Goal: Transaction & Acquisition: Purchase product/service

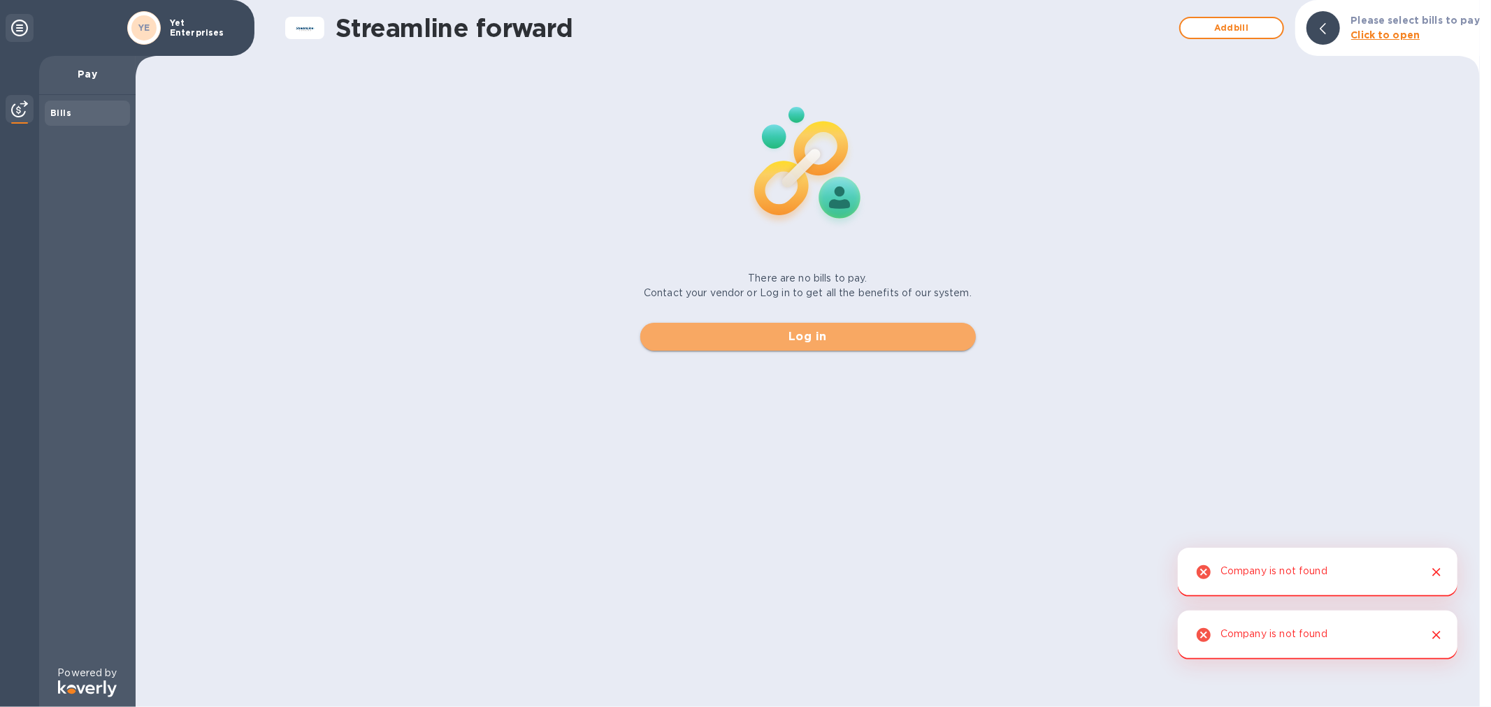
click at [743, 340] on span "Log in" at bounding box center [807, 337] width 313 height 17
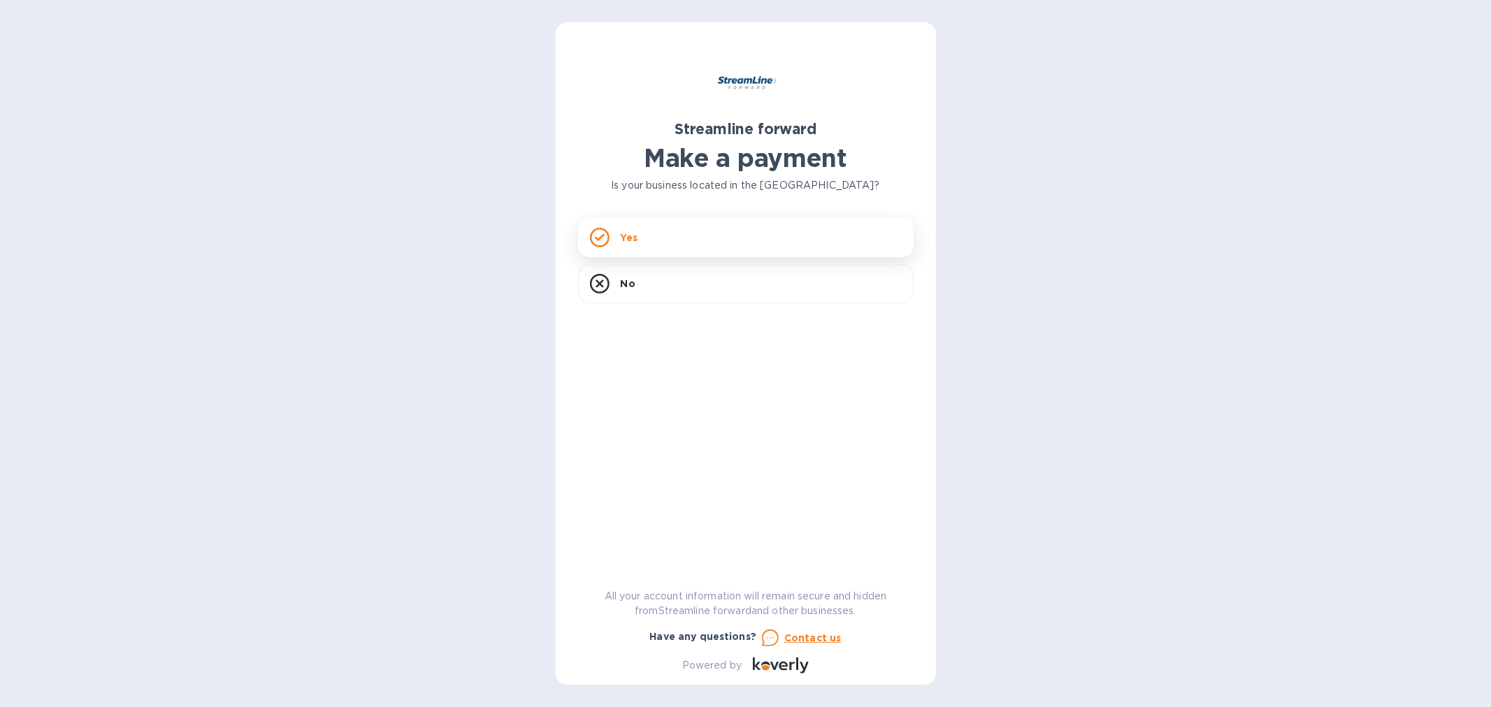
click at [669, 245] on div "Yes" at bounding box center [746, 237] width 336 height 39
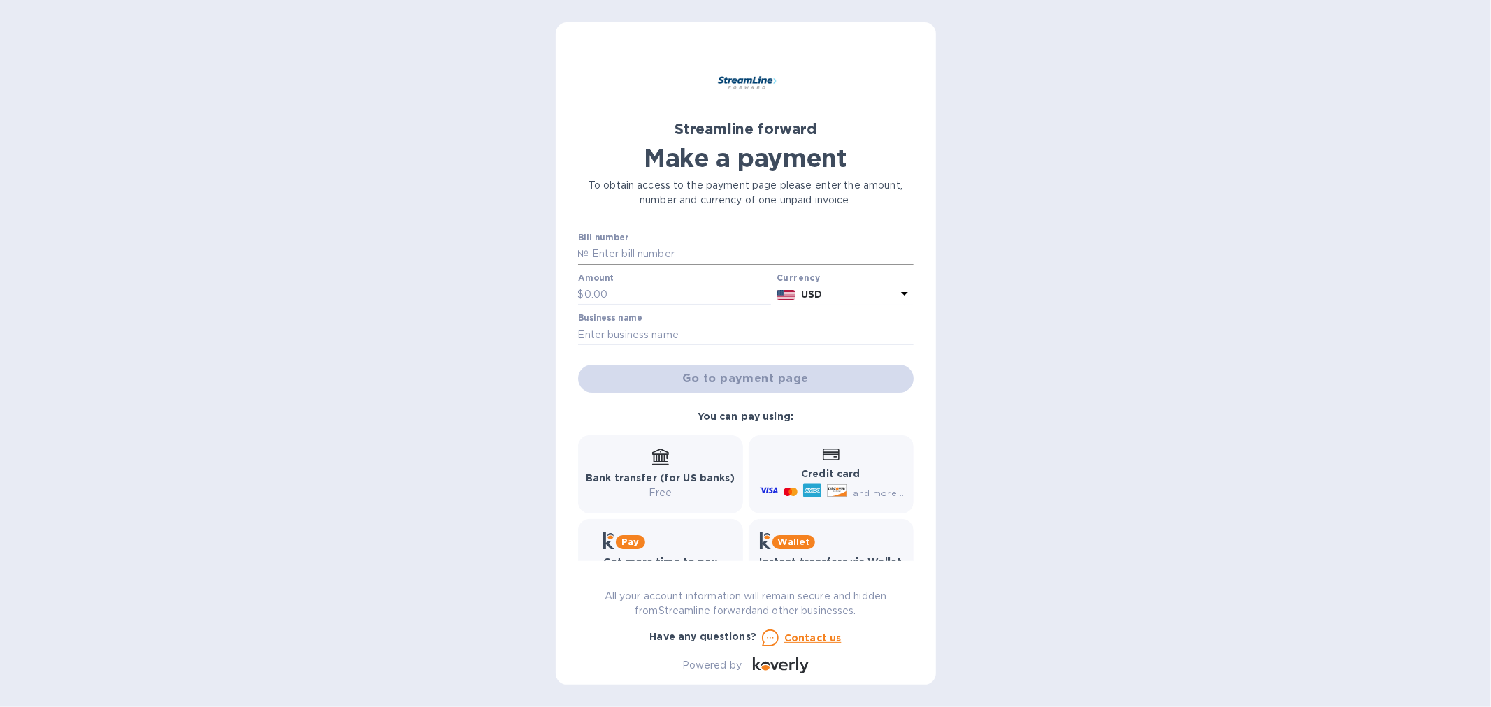
click at [665, 256] on input "text" at bounding box center [751, 254] width 324 height 21
type input "1107"
click at [611, 297] on input "text" at bounding box center [677, 294] width 187 height 21
click at [692, 289] on input "text" at bounding box center [677, 294] width 187 height 21
type input "1,655.17"
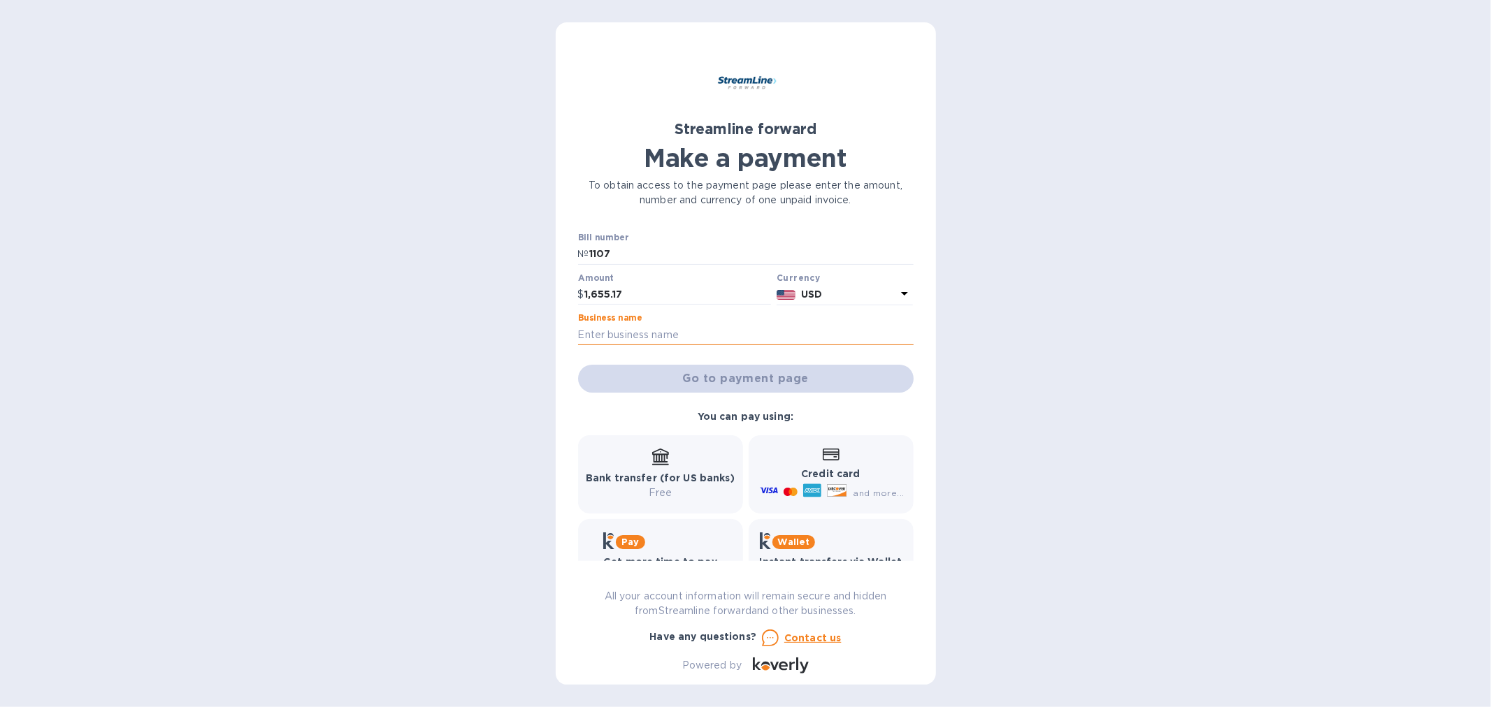
click at [693, 343] on input "text" at bounding box center [746, 334] width 336 height 21
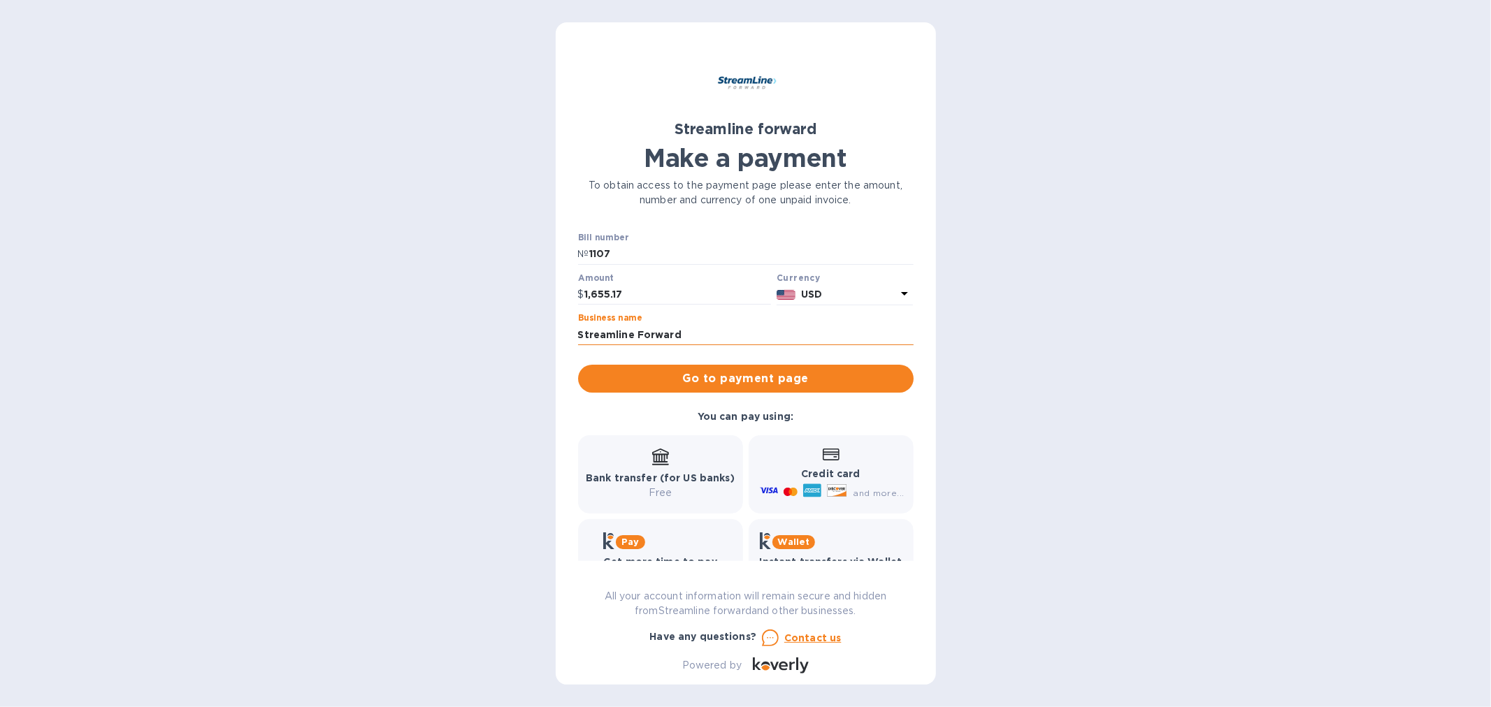
click at [722, 330] on input "Streamline Forward" at bounding box center [746, 334] width 336 height 21
drag, startPoint x: 686, startPoint y: 340, endPoint x: 493, endPoint y: 320, distance: 194.0
click at [493, 320] on div "Streamline forward Make a payment To obtain access to the payment page please e…" at bounding box center [745, 353] width 1491 height 707
type input "Yet Enterprises"
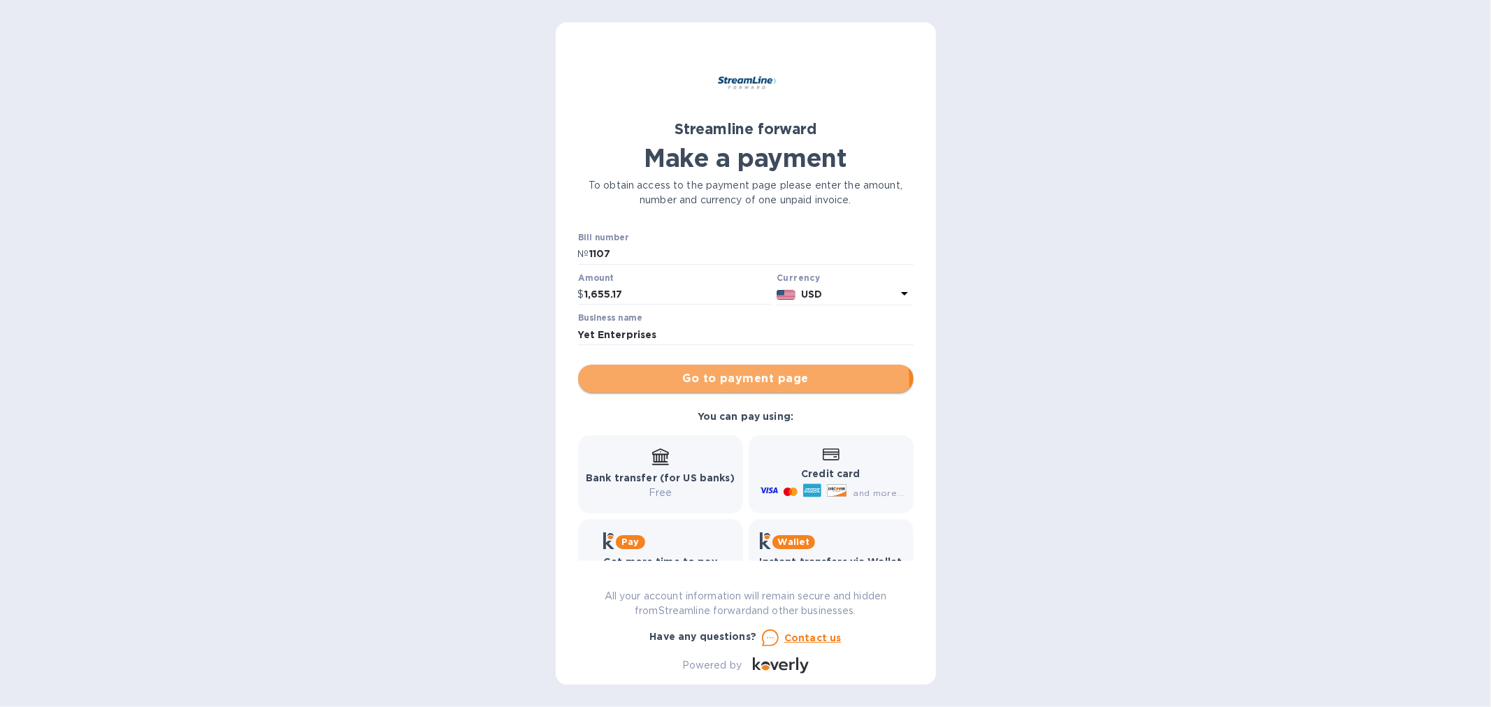
click at [700, 385] on span "Go to payment page" at bounding box center [745, 378] width 313 height 17
